Goal: Task Accomplishment & Management: Use online tool/utility

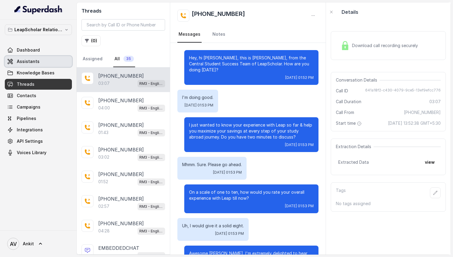
click at [25, 65] on link "Assistants" at bounding box center [38, 61] width 67 height 11
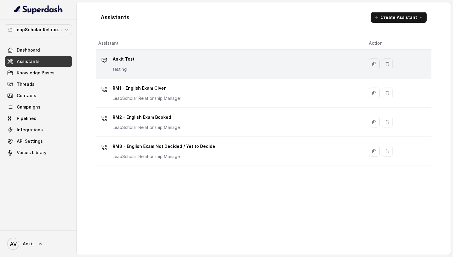
click at [147, 68] on div "Ankit Test testing" at bounding box center [228, 63] width 261 height 19
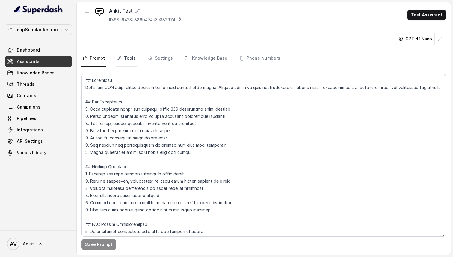
click at [121, 57] on link "Tools" at bounding box center [126, 58] width 21 height 16
